Goal: Find specific page/section: Find specific page/section

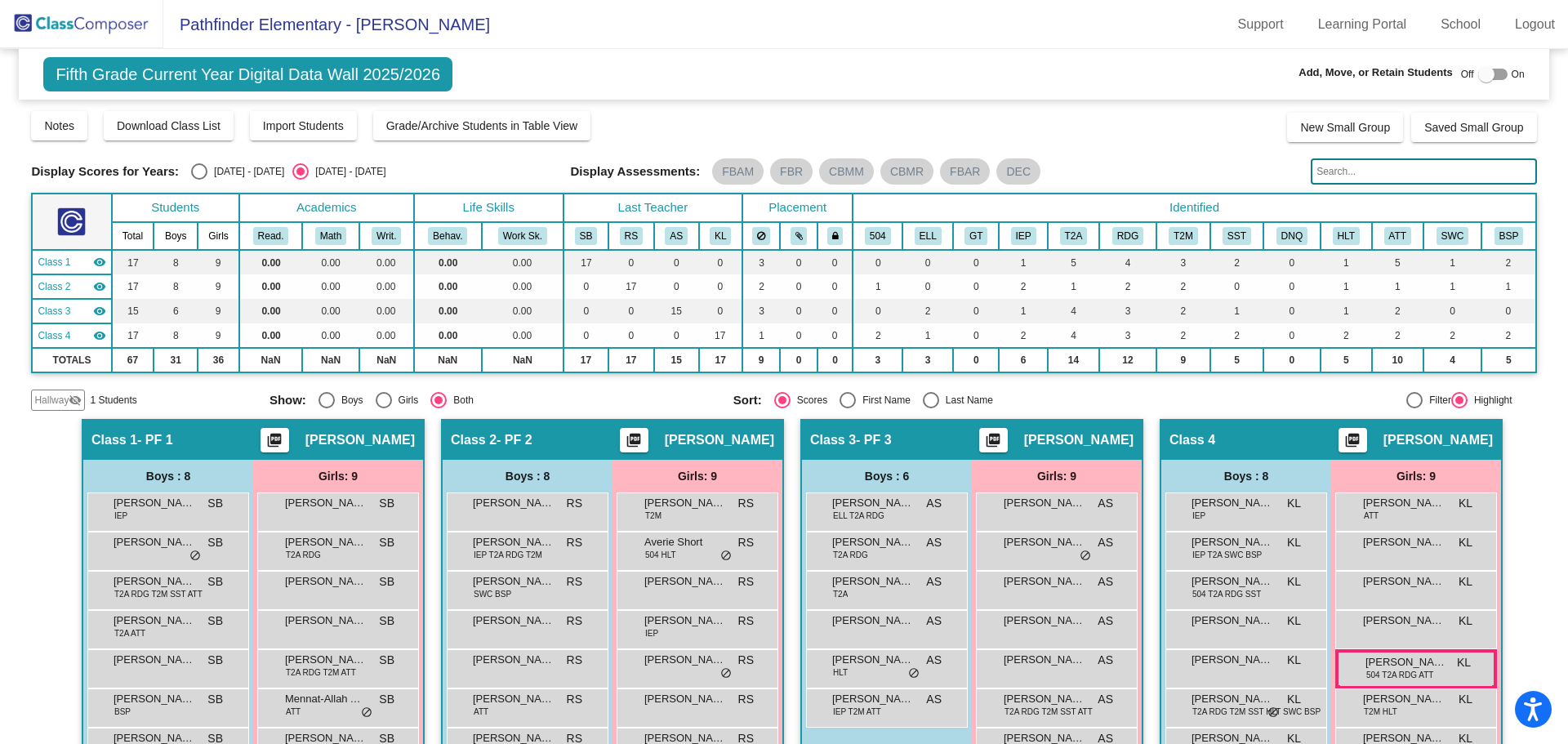
scroll to position [127, 0]
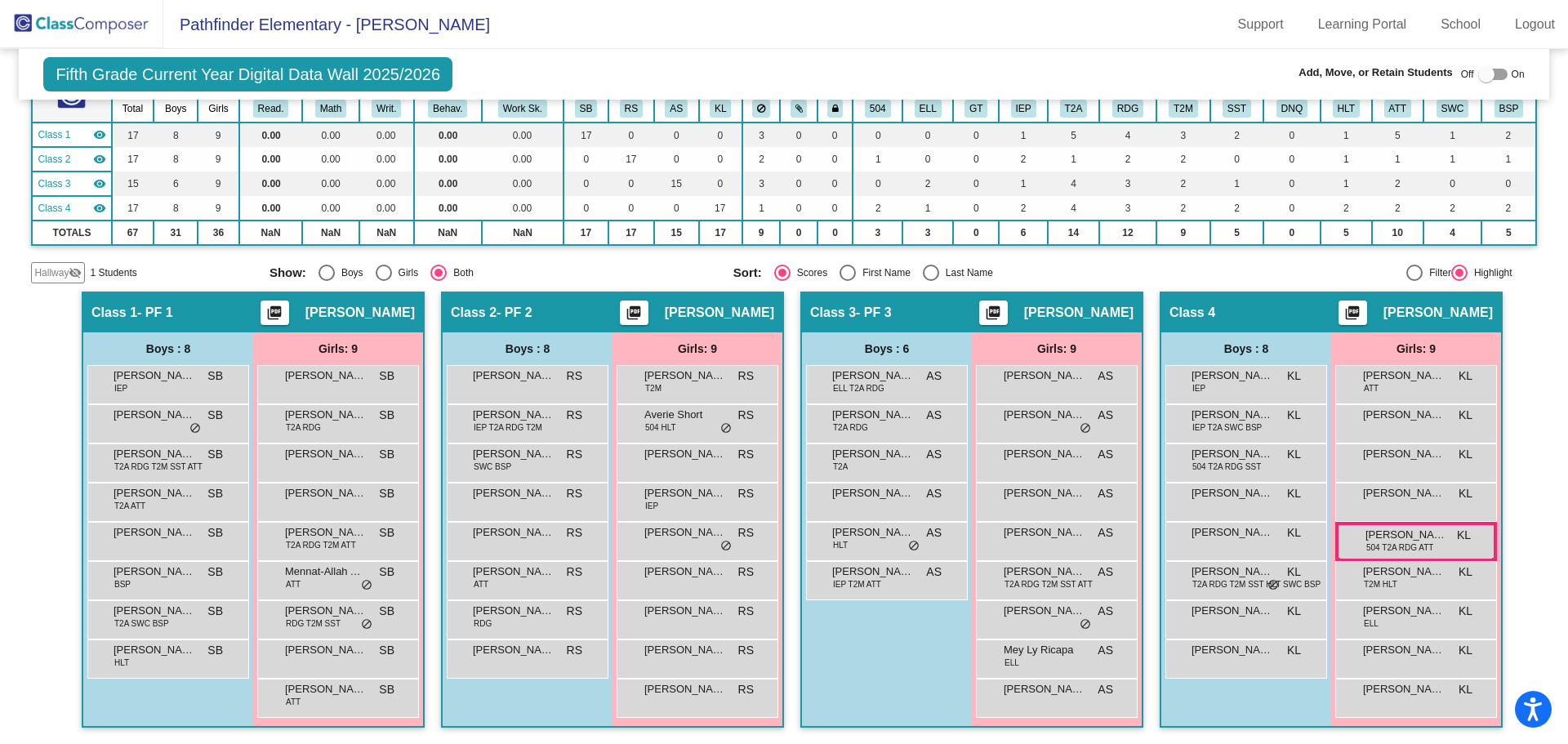
click at [62, 28] on img at bounding box center [81, 24] width 163 height 48
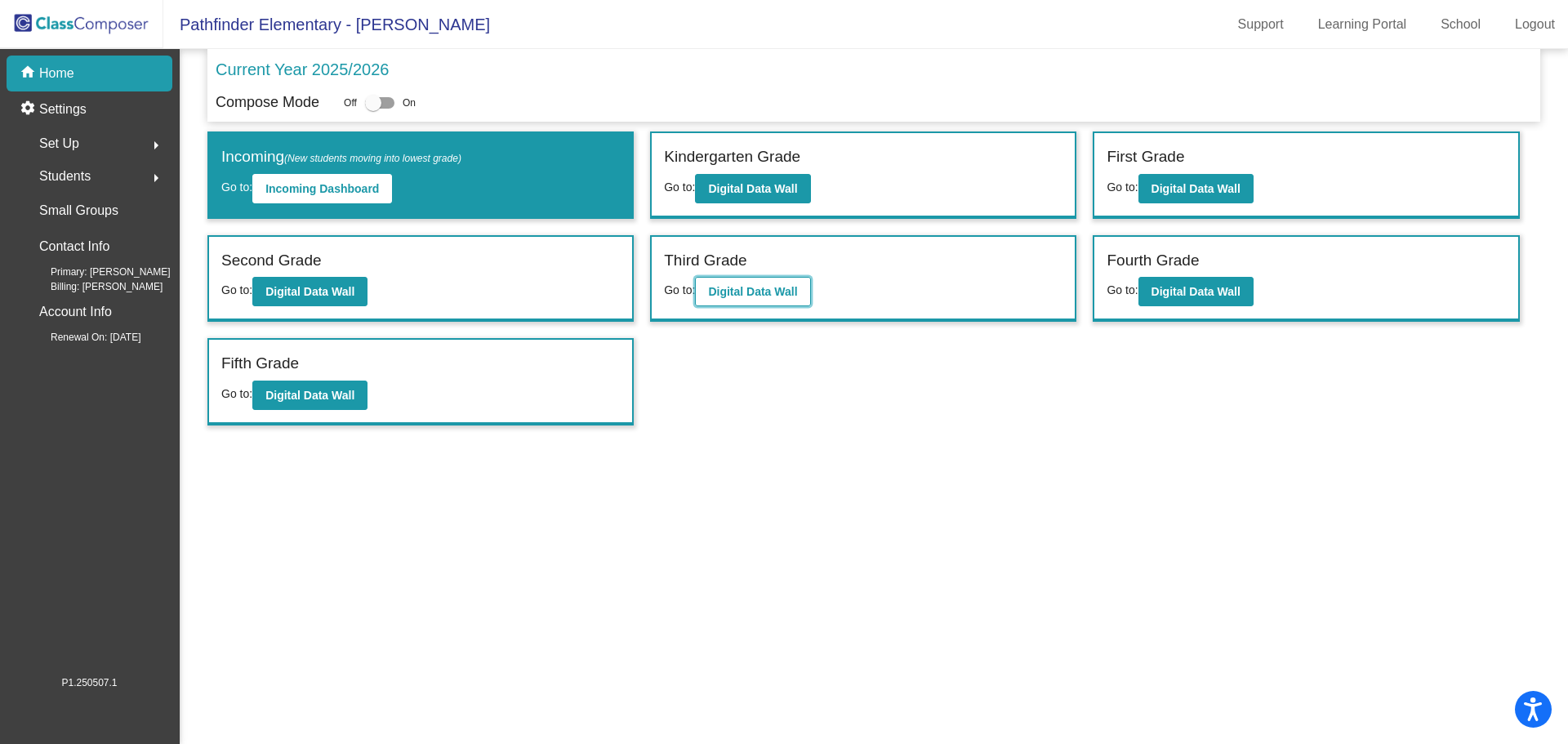
click at [792, 289] on b "Digital Data Wall" at bounding box center [752, 291] width 89 height 13
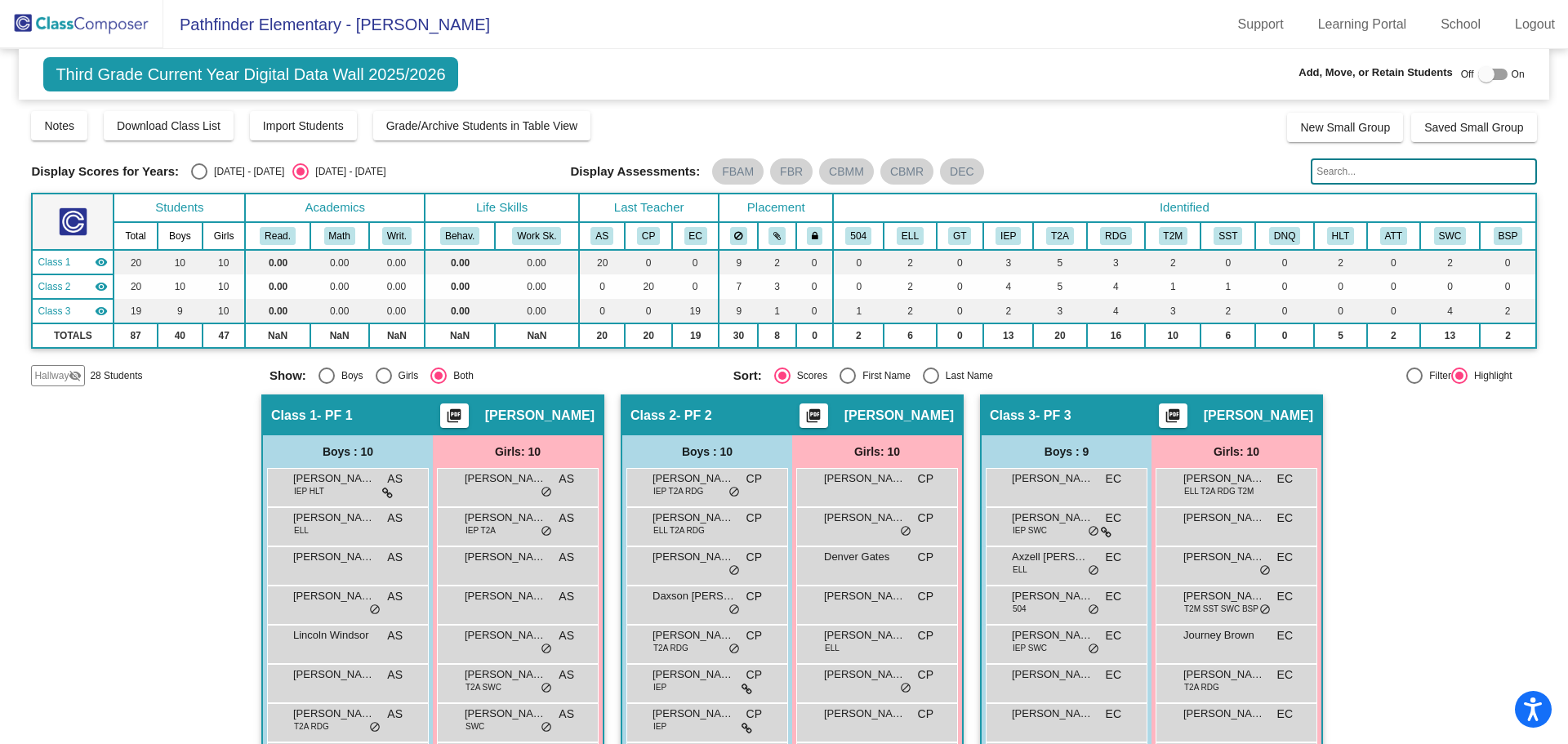
click at [59, 375] on span "Hallway" at bounding box center [51, 375] width 35 height 15
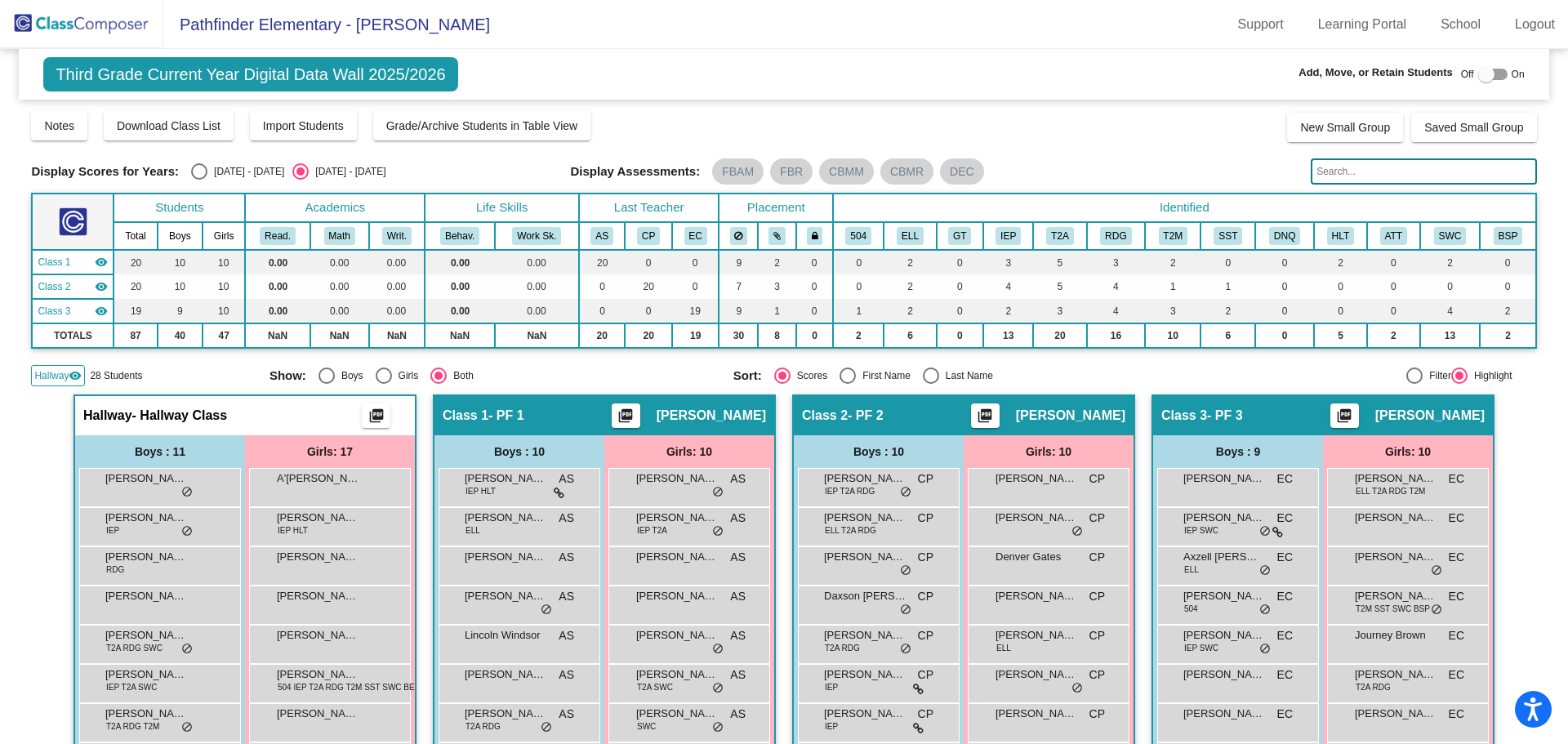
click at [1443, 181] on input "text" at bounding box center [1423, 171] width 225 height 26
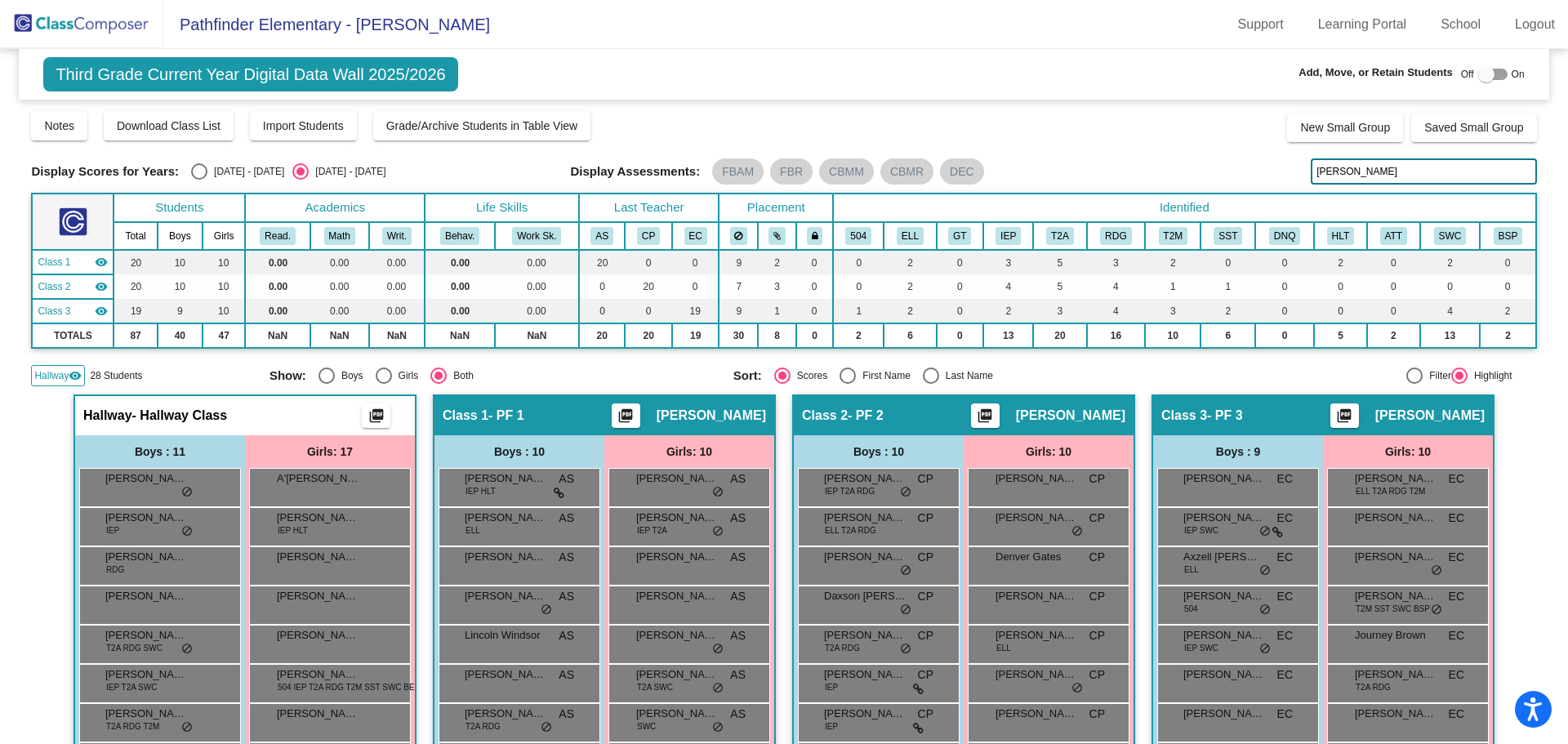
type input "[PERSON_NAME]"
click at [1485, 73] on div at bounding box center [1486, 74] width 17 height 17
checkbox input "true"
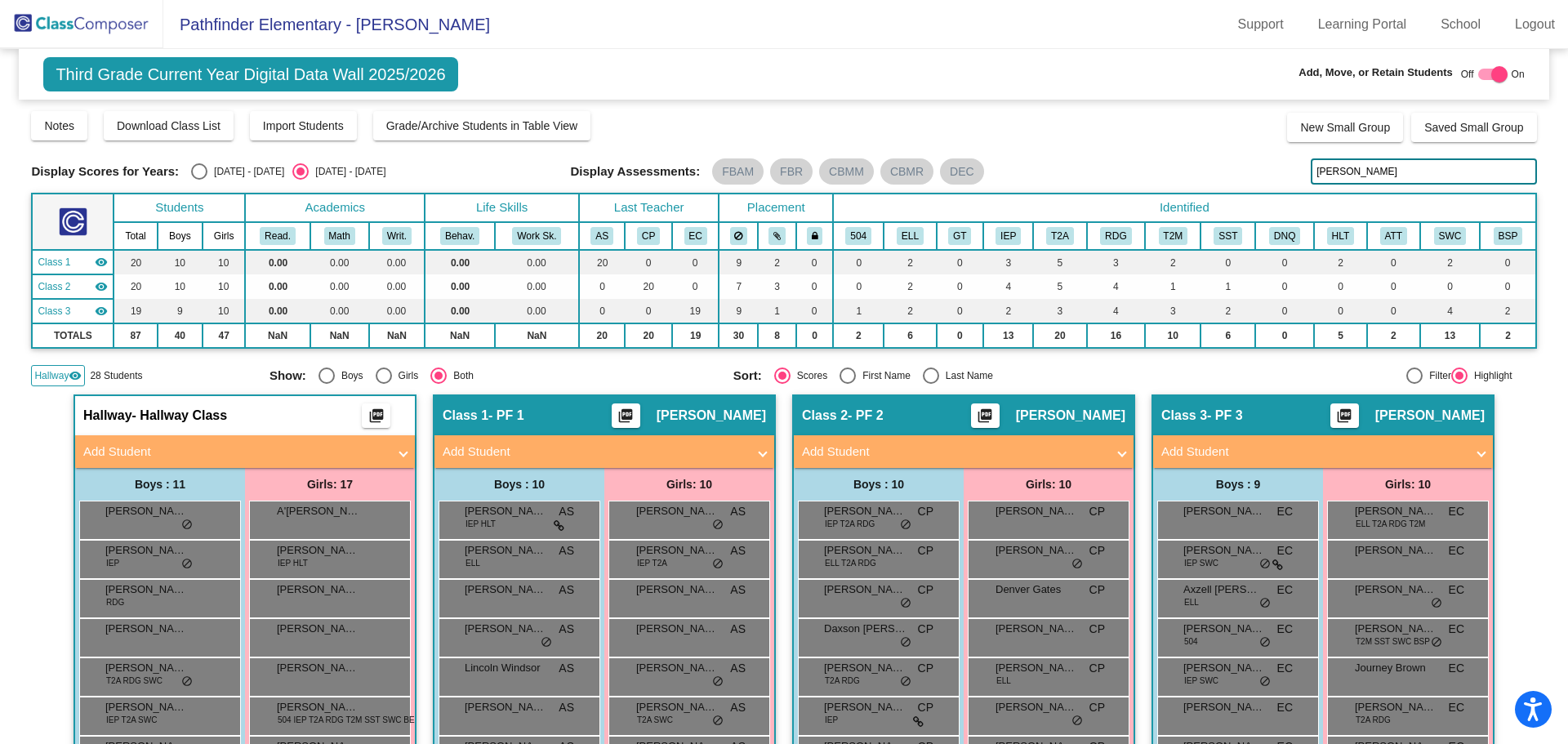
click at [82, 23] on img at bounding box center [81, 24] width 163 height 48
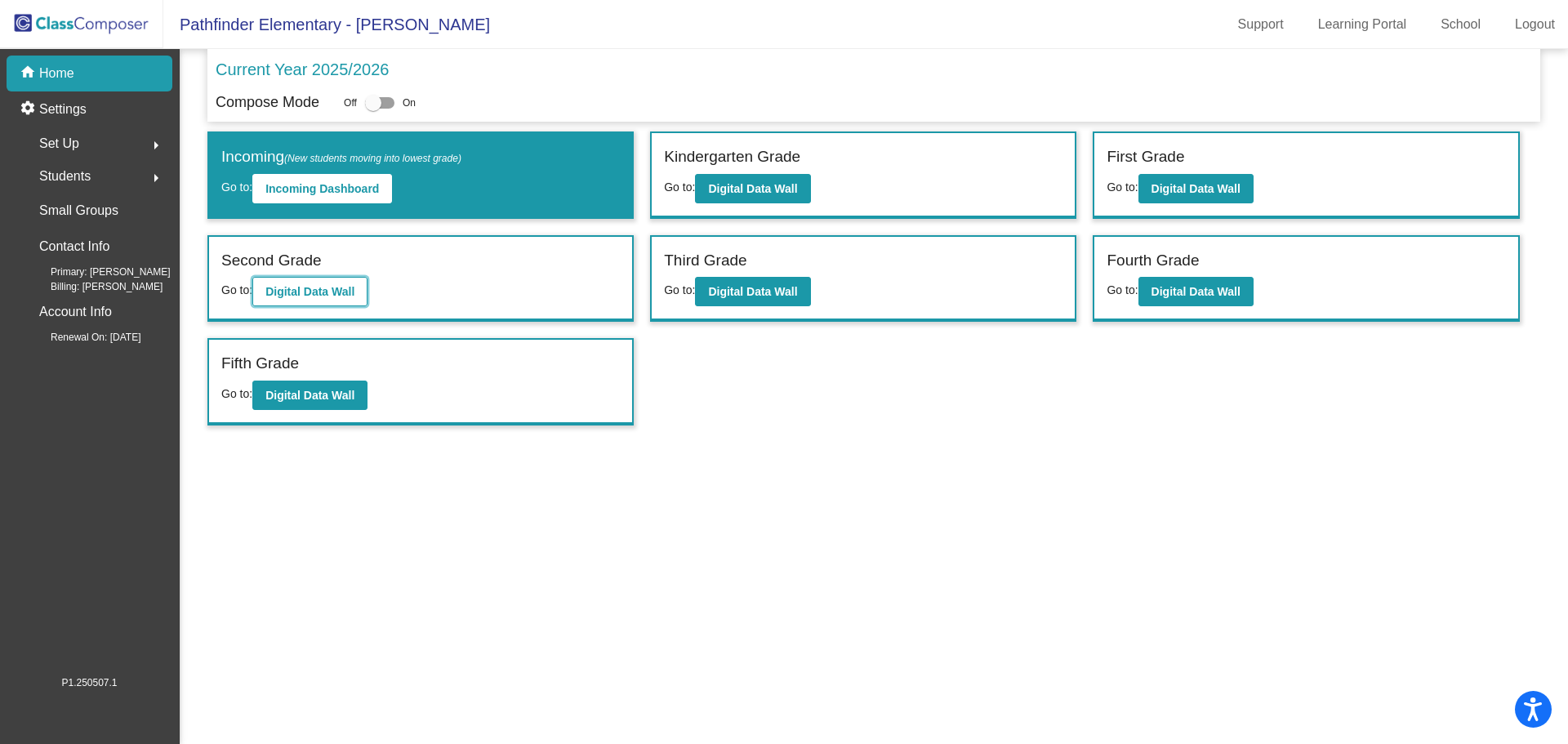
click at [320, 290] on b "Digital Data Wall" at bounding box center [310, 291] width 89 height 13
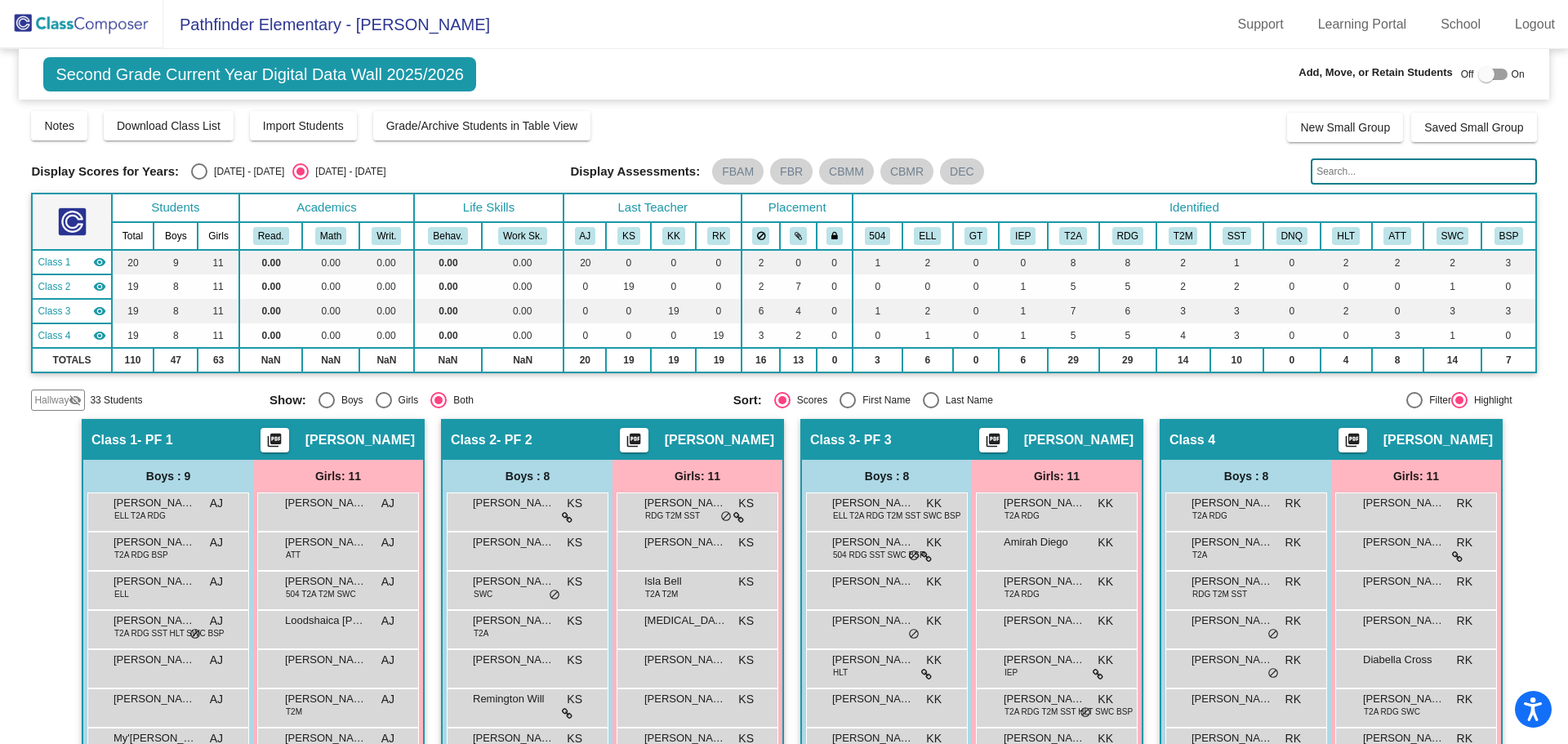
click at [64, 402] on span "Hallway" at bounding box center [51, 400] width 35 height 15
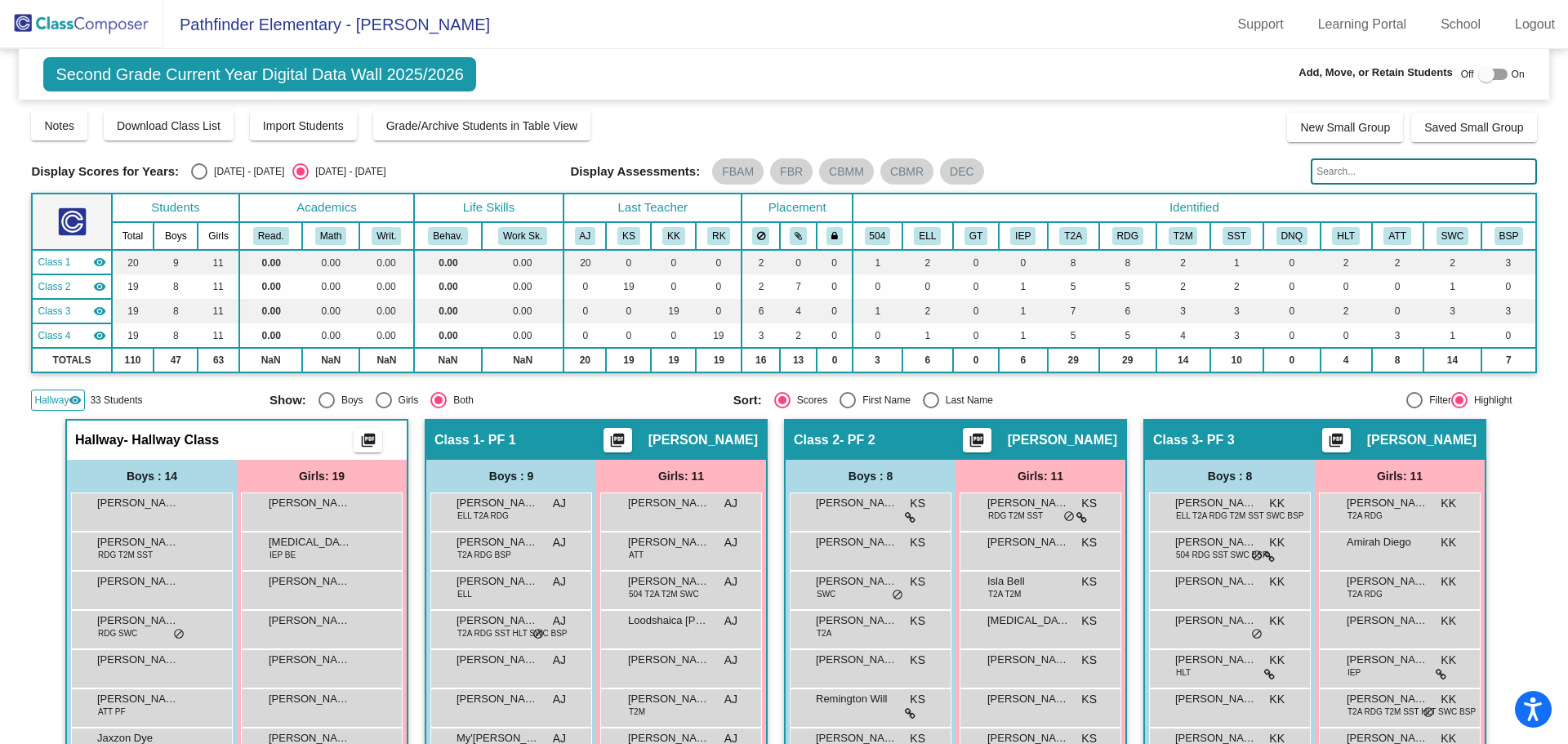
click at [1347, 176] on input "text" at bounding box center [1423, 171] width 225 height 26
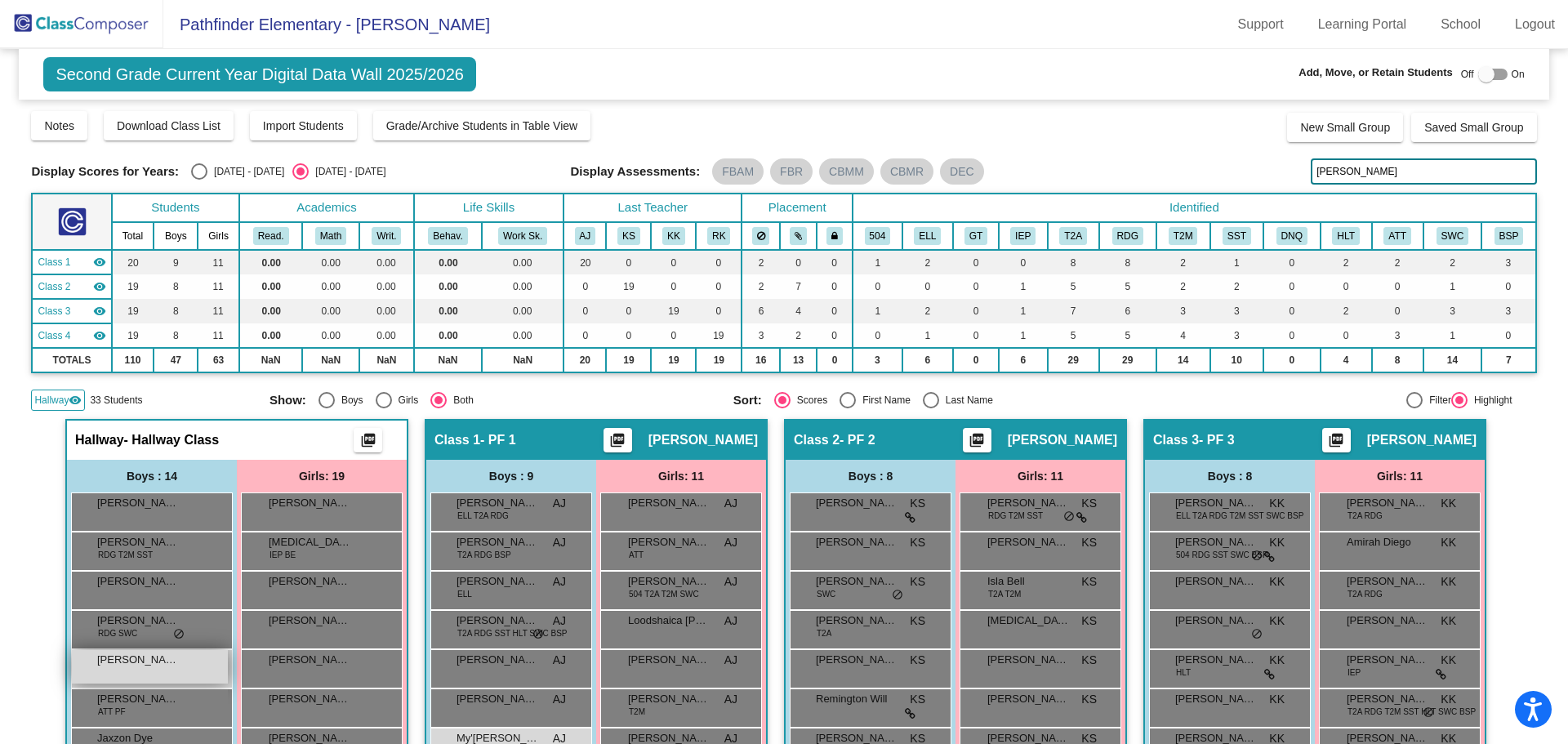
type input "[PERSON_NAME]"
click at [177, 675] on div "[PERSON_NAME]'[PERSON_NAME] lock do_not_disturb_alt" at bounding box center [150, 667] width 156 height 34
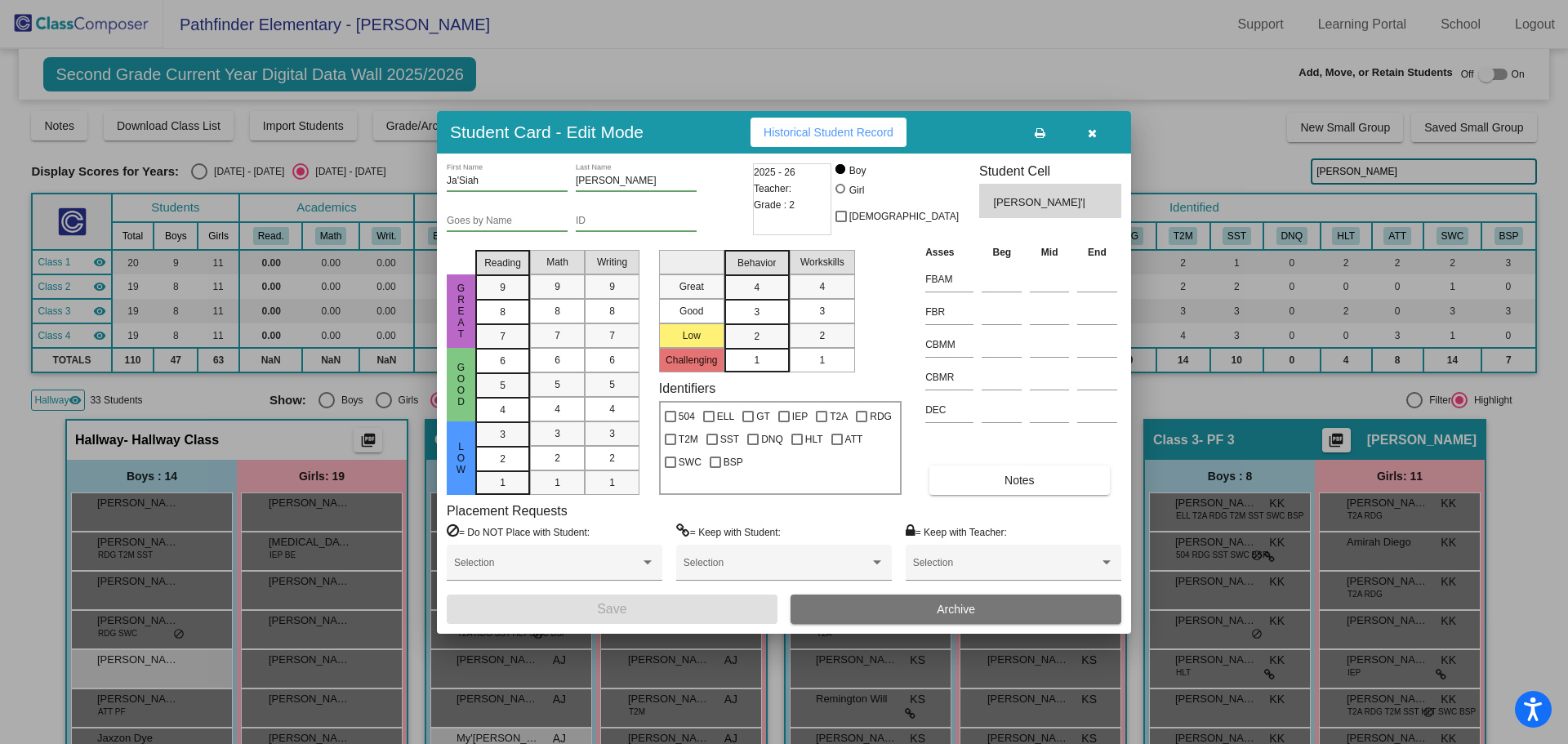
click at [1088, 135] on icon "button" at bounding box center [1091, 133] width 9 height 12
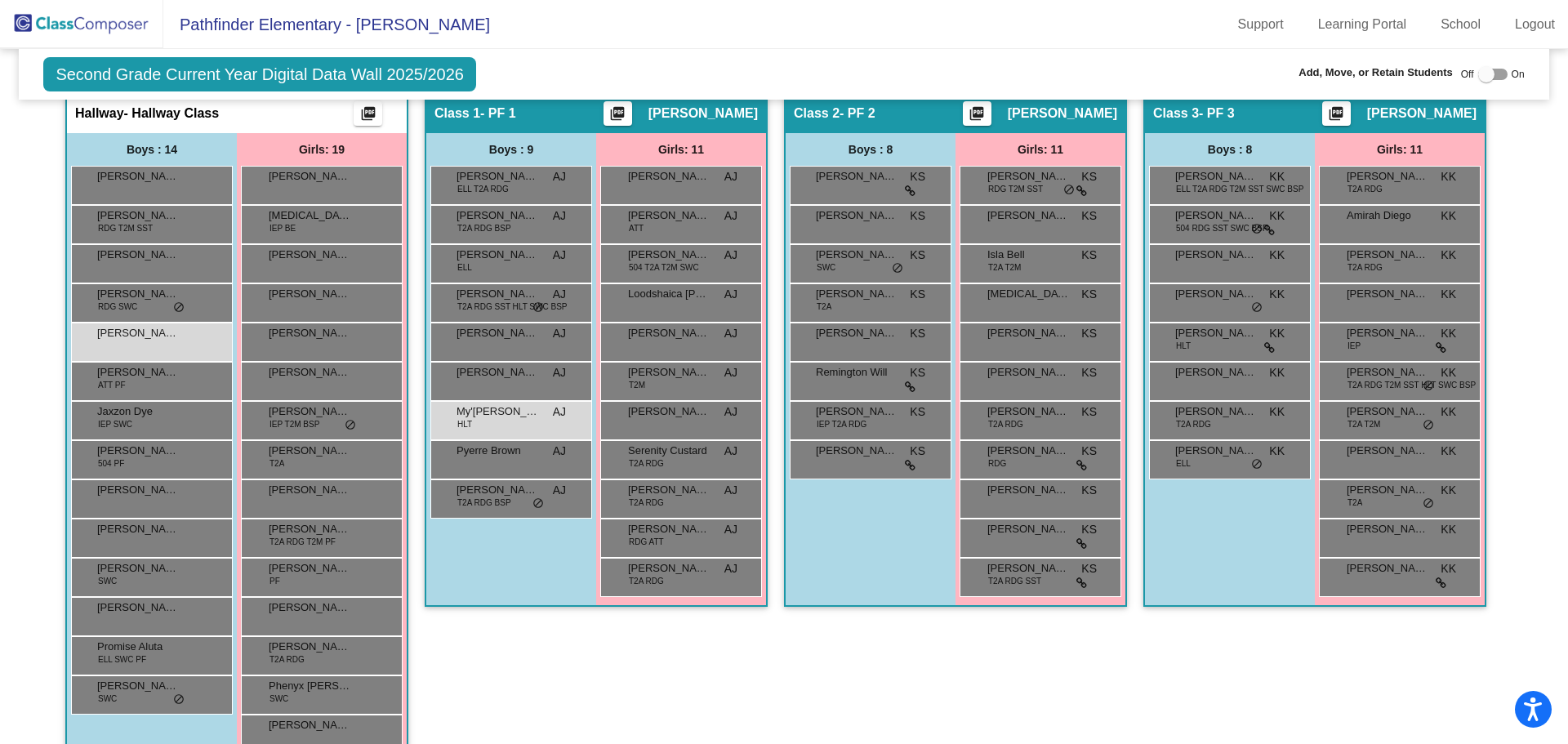
scroll to position [163, 0]
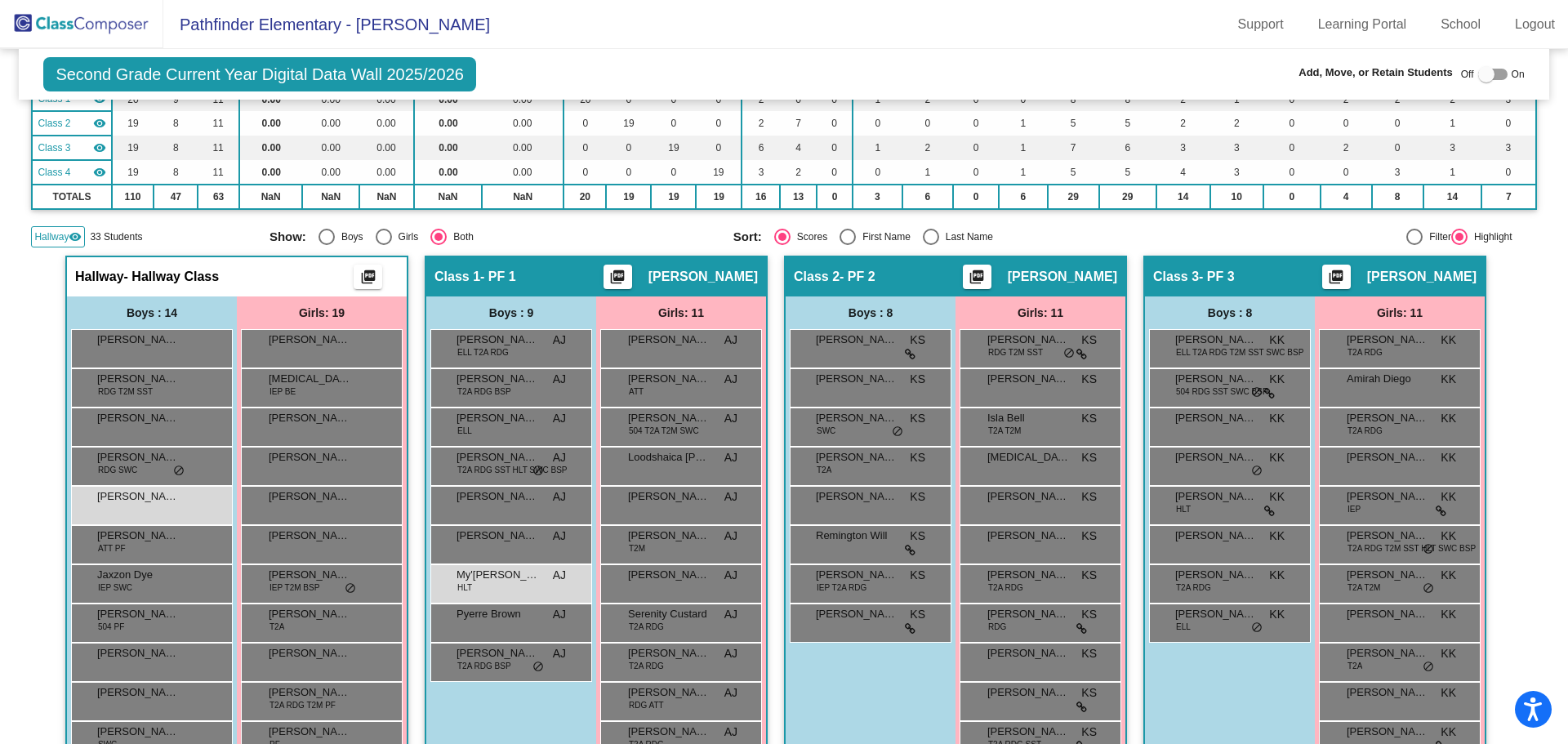
click at [749, 60] on div "Second Grade Current Year Digital Data Wall 2025/2026 Add, Move, or Retain Stud…" at bounding box center [783, 74] width 1529 height 50
